Goal: Contribute content: Contribute content

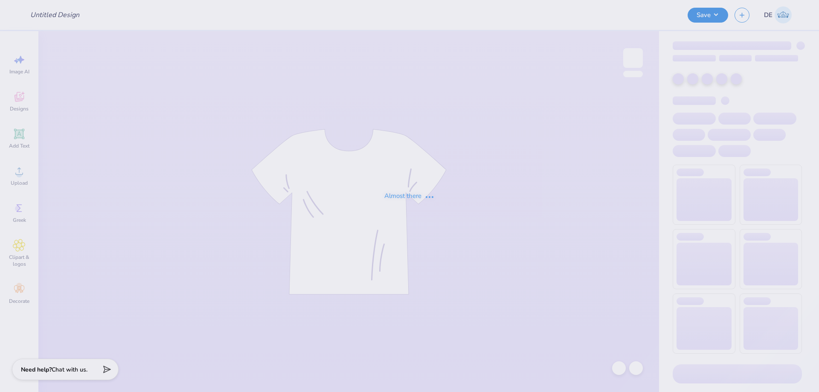
type input "[MEDICAL_DATA] Parent's Weekend"
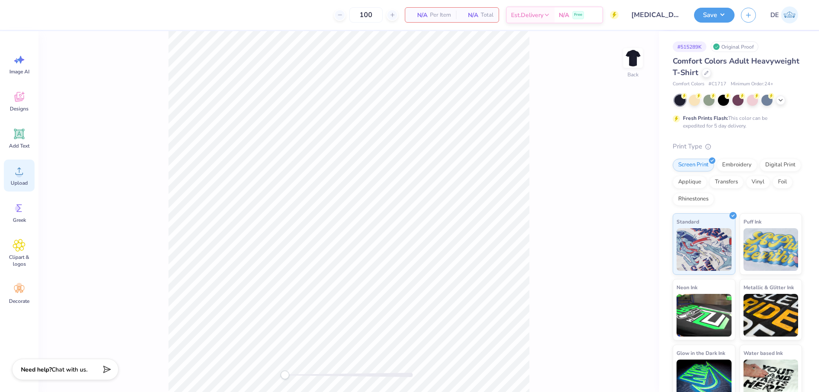
click at [17, 182] on span "Upload" at bounding box center [19, 183] width 17 height 7
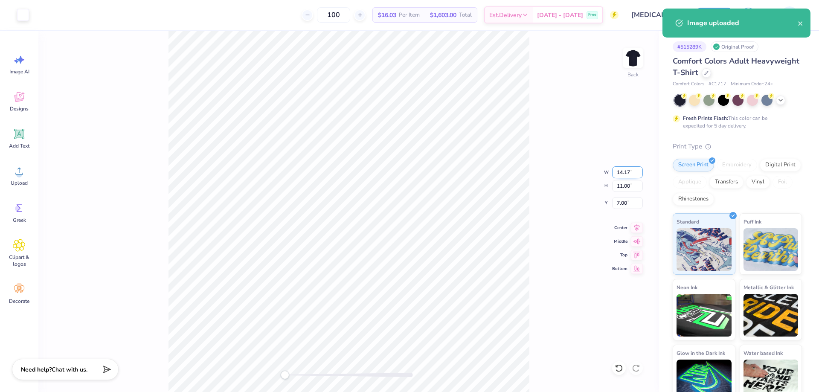
click at [623, 177] on input "14.17" at bounding box center [627, 172] width 31 height 12
type input "3"
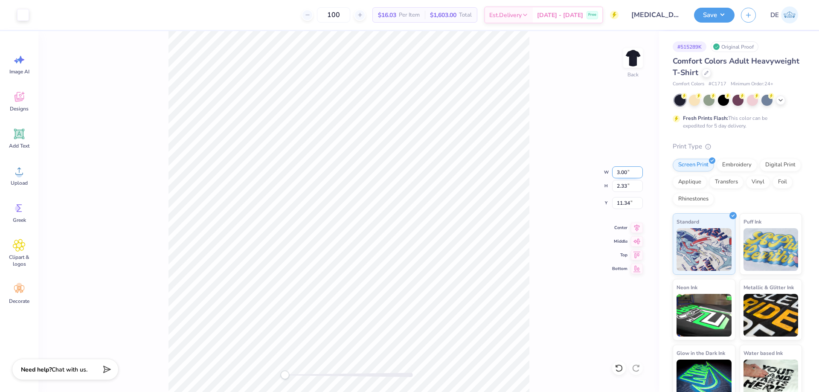
click at [614, 175] on input "3.00" at bounding box center [627, 172] width 31 height 12
type input "4.08"
type input "3.17"
type input "2.83"
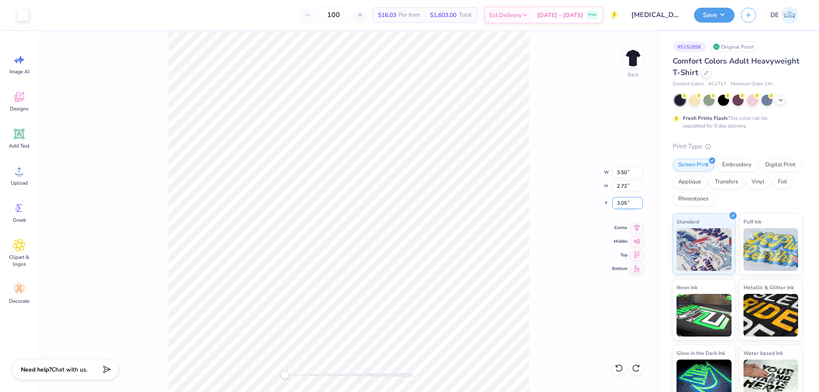
click at [621, 203] on input "3.05" at bounding box center [627, 203] width 31 height 12
type input "3"
click at [640, 57] on img at bounding box center [633, 58] width 34 height 34
click at [23, 184] on span "Upload" at bounding box center [19, 183] width 17 height 7
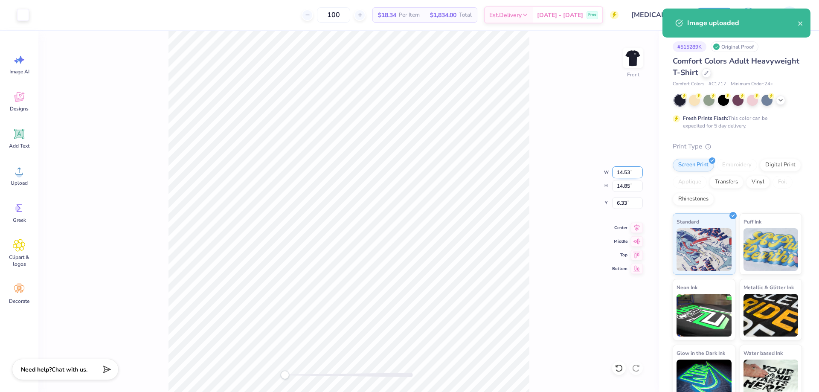
click at [620, 172] on input "14.53" at bounding box center [627, 172] width 31 height 12
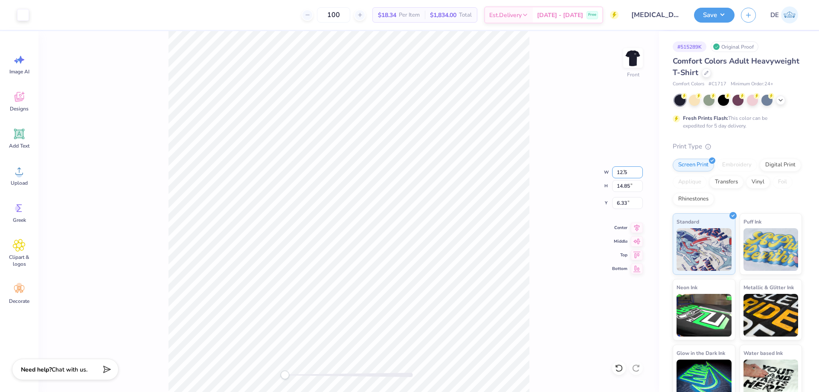
type input "12.5"
click at [555, 194] on div "Front W 12.5 12.5 " H 14.85 14.85 " Y 6.33 6.33 " Center Middle Top Bottom" at bounding box center [348, 211] width 621 height 361
click at [615, 198] on input "7.36" at bounding box center [627, 203] width 31 height 12
type input "3"
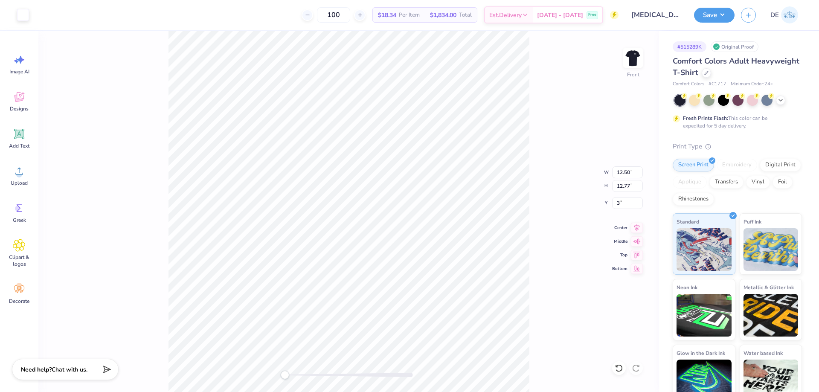
drag, startPoint x: 542, startPoint y: 174, endPoint x: 537, endPoint y: 175, distance: 4.9
click at [541, 174] on div "Front W 12.50 12.50 " H 12.77 12.77 " Y 3 3 " Center Middle Top Bottom" at bounding box center [348, 211] width 621 height 361
click at [708, 15] on button "Save" at bounding box center [714, 13] width 41 height 15
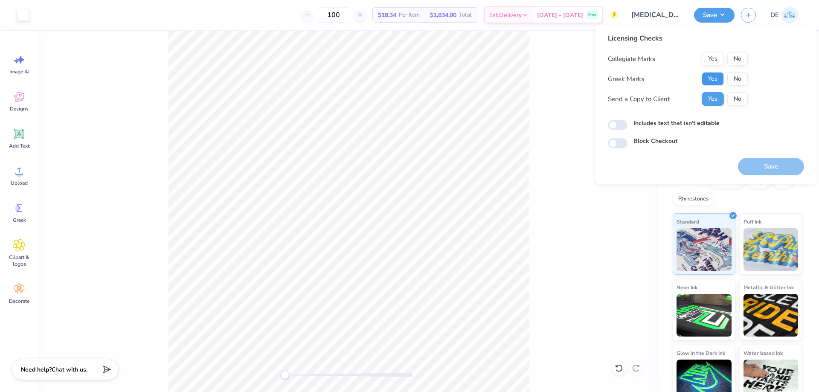
click at [713, 82] on button "Yes" at bounding box center [713, 79] width 22 height 14
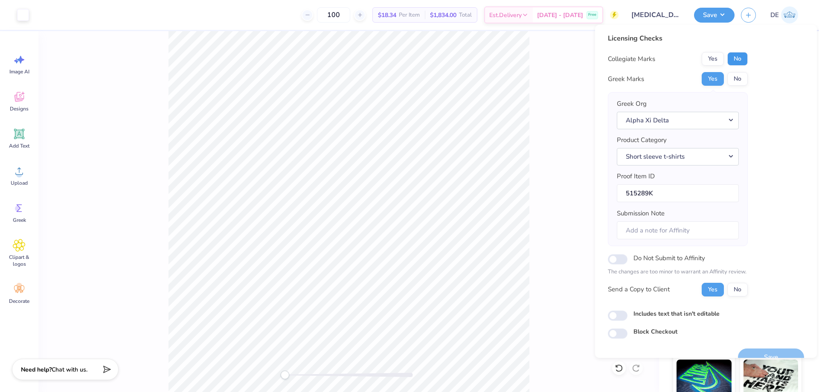
click at [737, 63] on button "No" at bounding box center [738, 59] width 20 height 14
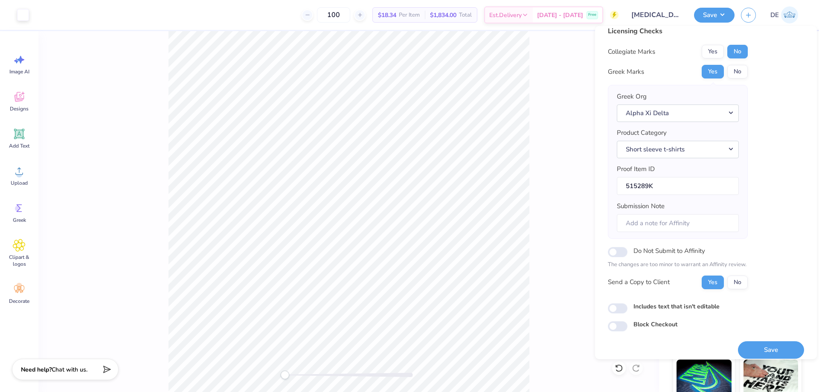
scroll to position [16, 0]
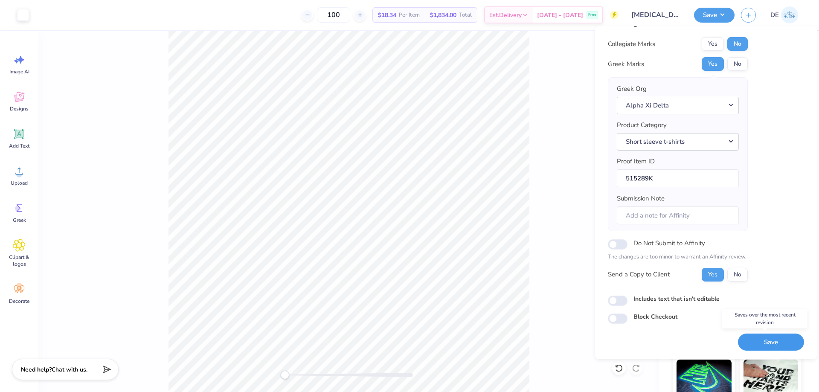
click at [747, 339] on button "Save" at bounding box center [771, 342] width 66 height 17
